Goal: Task Accomplishment & Management: Use online tool/utility

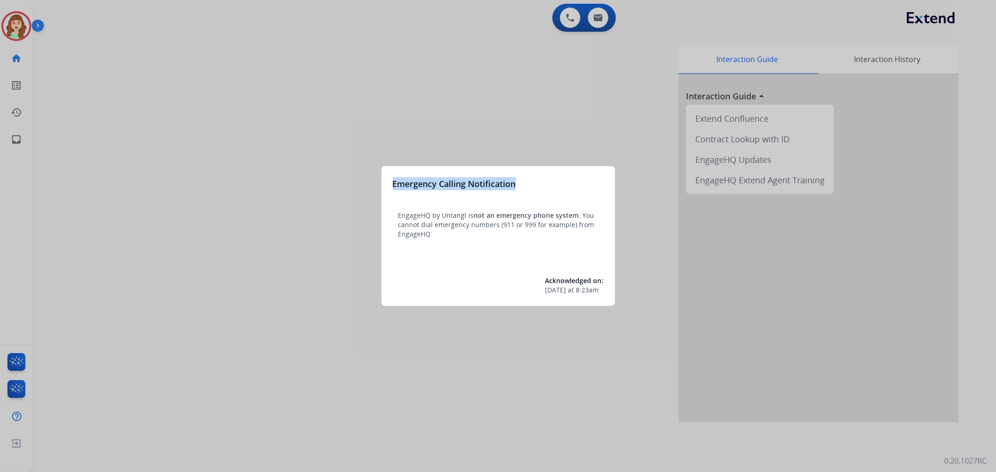
drag, startPoint x: 1792, startPoint y: 14, endPoint x: 540, endPoint y: 149, distance: 1258.9
click at [530, 155] on div "Emergency Calling Notification EngageHQ by Untangl is not an emergency phone sy…" at bounding box center [498, 236] width 996 height 472
click at [599, 21] on div at bounding box center [498, 236] width 996 height 472
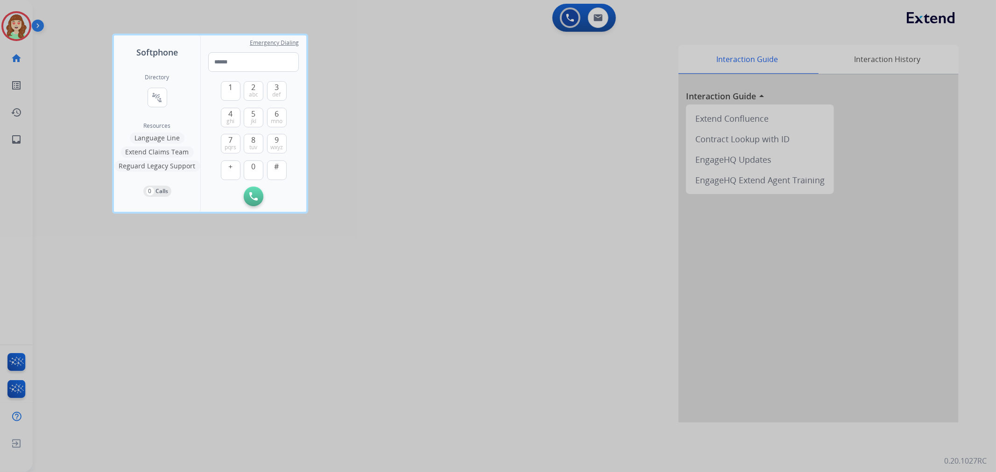
drag, startPoint x: 570, startPoint y: 169, endPoint x: 610, endPoint y: 105, distance: 75.9
click at [572, 159] on div at bounding box center [498, 236] width 996 height 472
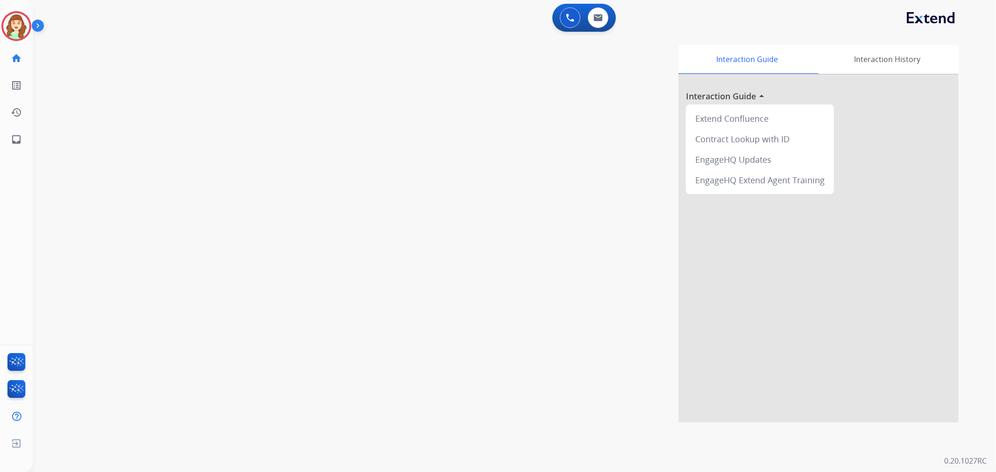
click at [612, 26] on div "0 Voice Interactions 0 Email Interactions" at bounding box center [583, 18] width 63 height 28
click at [12, 18] on img at bounding box center [16, 26] width 26 height 26
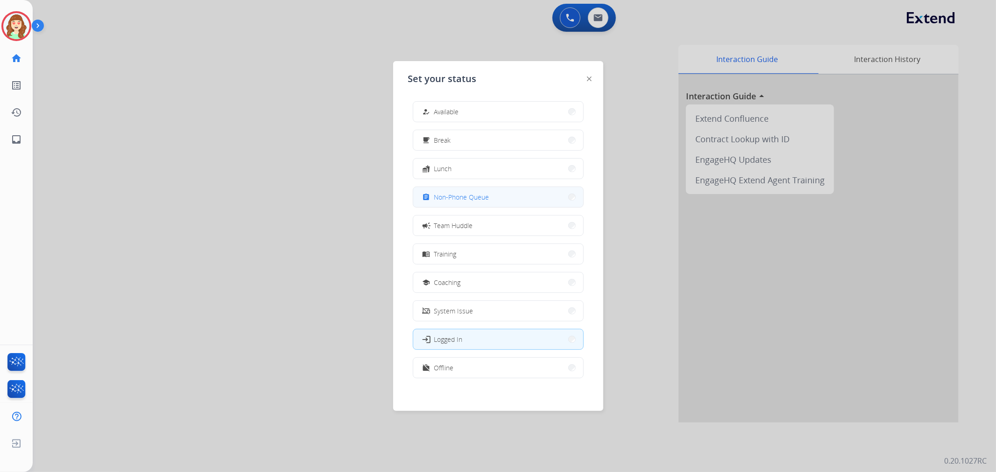
click at [482, 194] on span "Non-Phone Queue" at bounding box center [461, 197] width 55 height 10
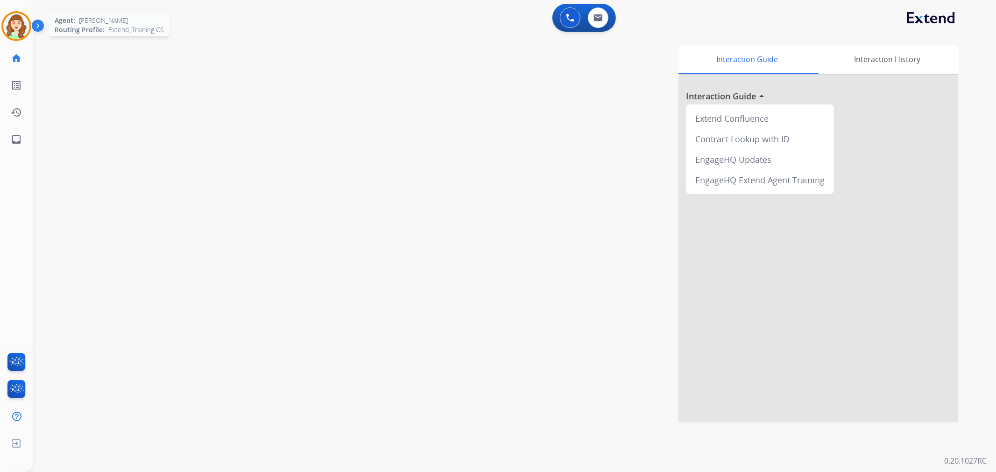
click at [22, 26] on img at bounding box center [16, 26] width 26 height 26
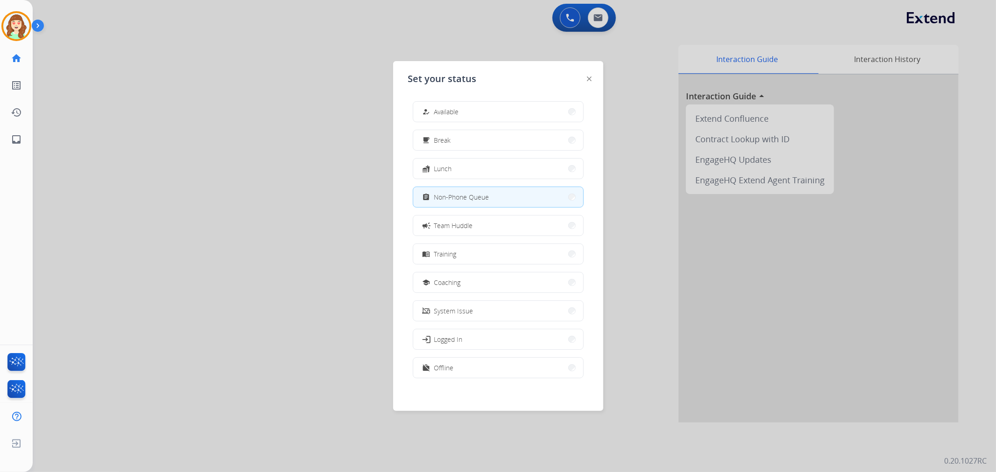
drag, startPoint x: 274, startPoint y: 155, endPoint x: 277, endPoint y: 141, distance: 14.8
click at [274, 153] on div at bounding box center [498, 236] width 996 height 472
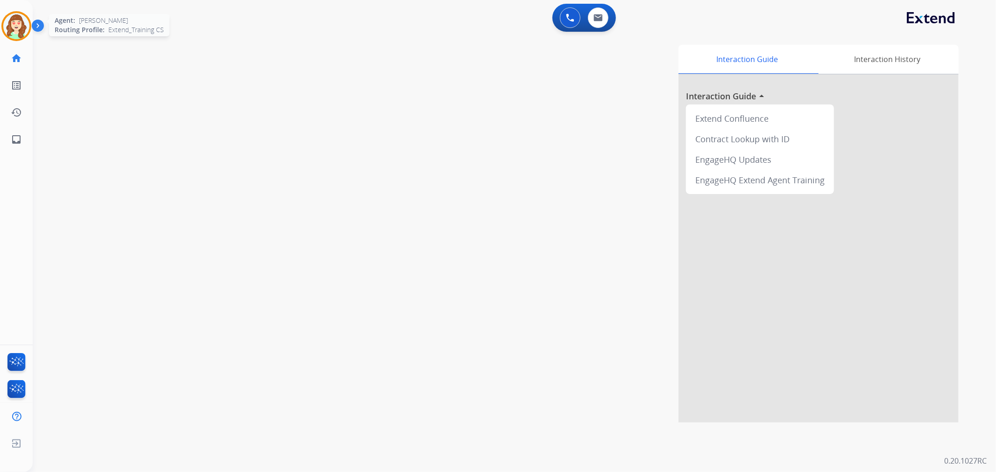
click at [19, 28] on img at bounding box center [16, 26] width 26 height 26
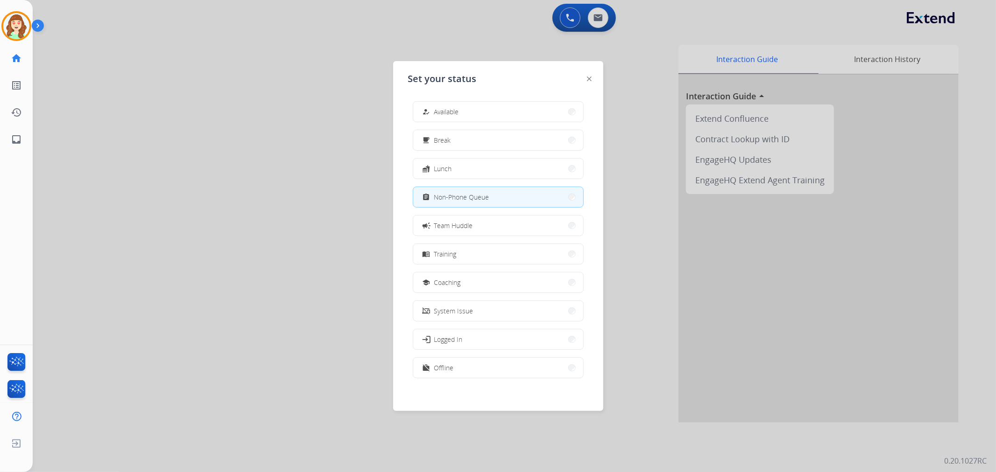
click at [153, 181] on div at bounding box center [498, 236] width 996 height 472
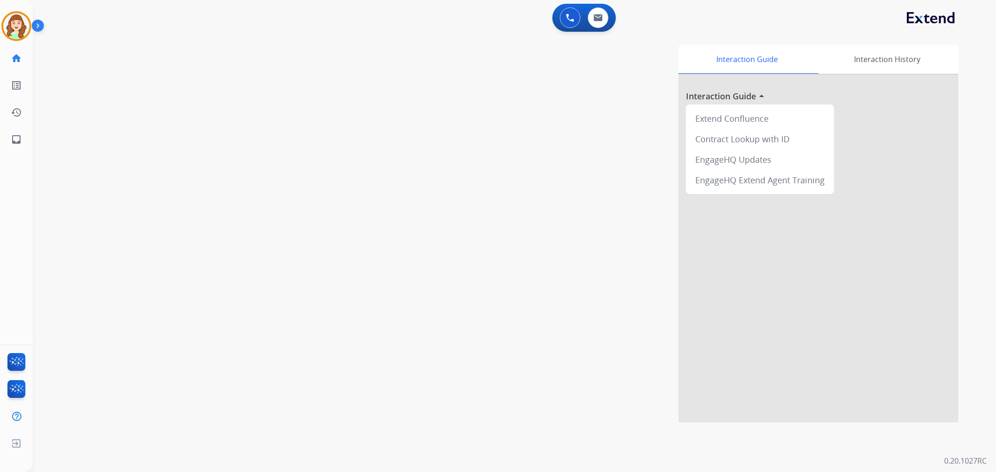
drag, startPoint x: 377, startPoint y: 223, endPoint x: 414, endPoint y: 103, distance: 125.5
click at [376, 222] on div "Interaction Guide Interaction History Interaction Guide arrow_drop_up Extend Co…" at bounding box center [638, 234] width 640 height 378
click at [16, 27] on img at bounding box center [16, 26] width 26 height 26
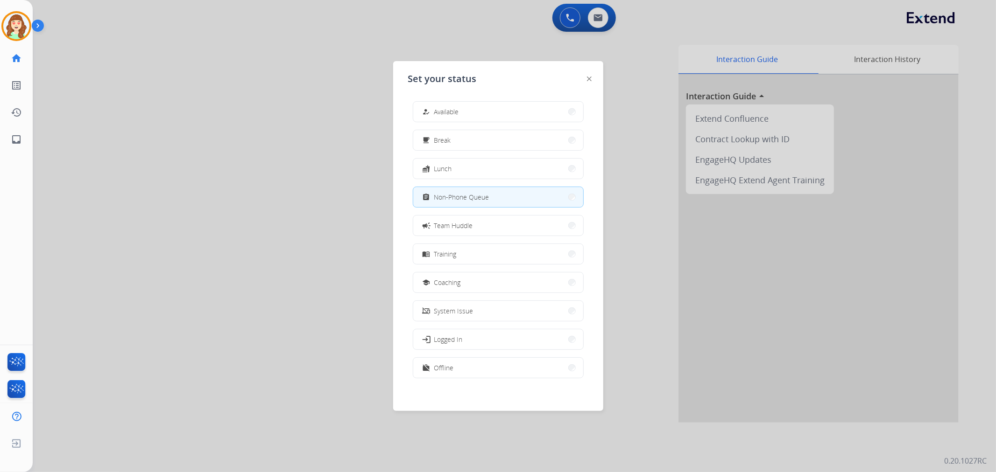
drag, startPoint x: 246, startPoint y: 218, endPoint x: 235, endPoint y: 10, distance: 208.5
click at [249, 207] on div at bounding box center [498, 236] width 996 height 472
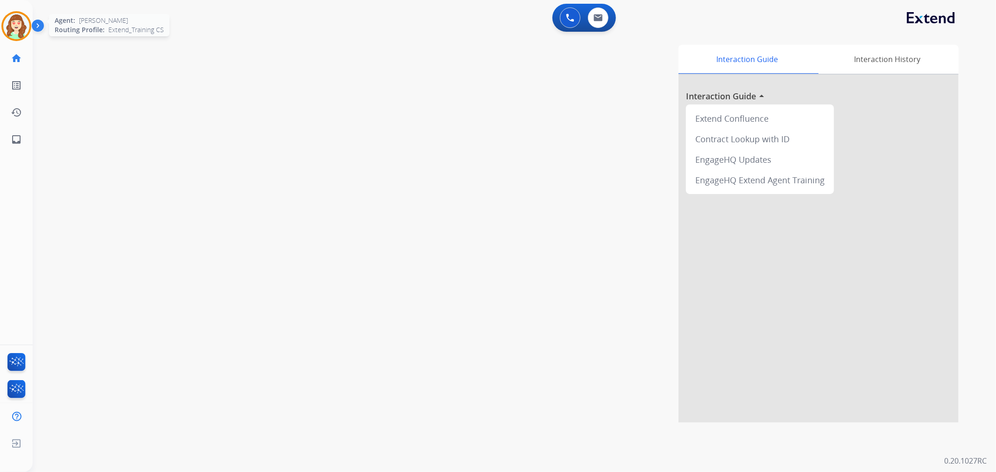
click at [16, 31] on img at bounding box center [16, 26] width 26 height 26
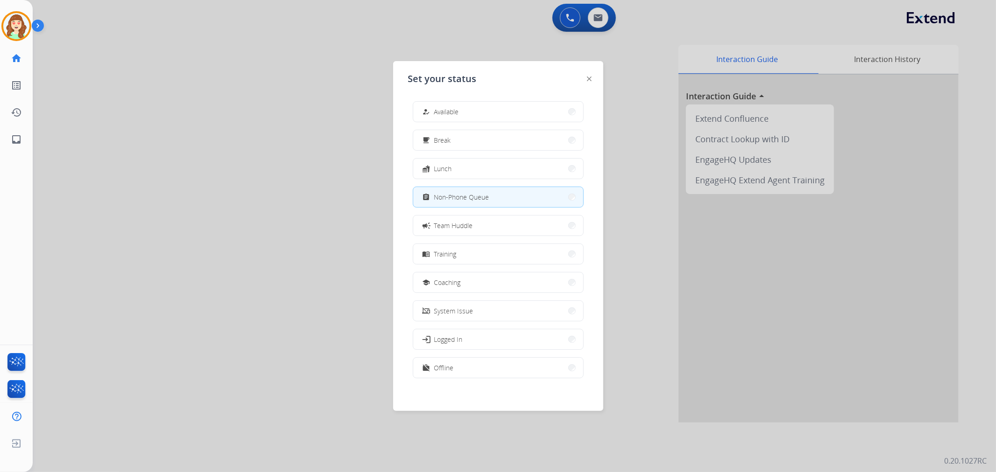
click at [305, 108] on div at bounding box center [498, 236] width 996 height 472
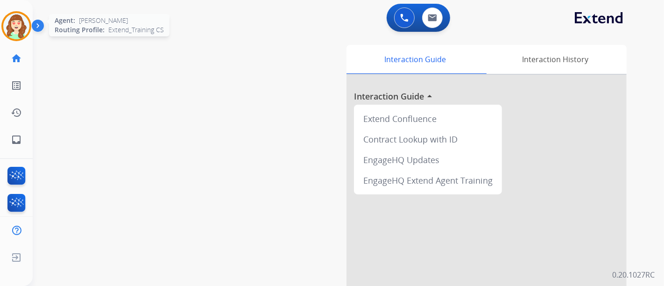
drag, startPoint x: 14, startPoint y: 23, endPoint x: 23, endPoint y: 23, distance: 8.4
click at [14, 23] on img at bounding box center [16, 26] width 26 height 26
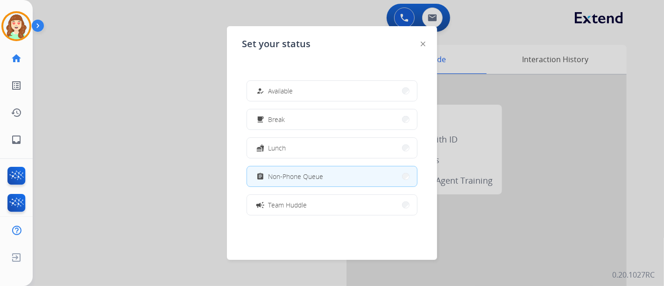
click at [125, 128] on div at bounding box center [332, 143] width 664 height 286
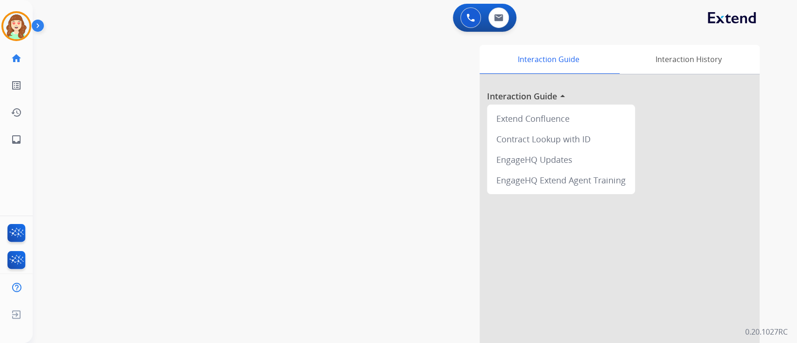
drag, startPoint x: 528, startPoint y: 5, endPoint x: 166, endPoint y: 126, distance: 381.5
click at [166, 126] on div "swap_horiz Break voice bridge close_fullscreen Connect 3-Way Call merge_type Se…" at bounding box center [404, 228] width 742 height 389
click at [352, 223] on div "Interaction Guide Interaction History Interaction Guide arrow_drop_up Extend Co…" at bounding box center [528, 234] width 462 height 378
click at [492, 30] on div "0 Voice Interactions 0 Email Interactions" at bounding box center [484, 18] width 63 height 28
click at [501, 18] on img at bounding box center [498, 17] width 9 height 7
